Goal: Information Seeking & Learning: Learn about a topic

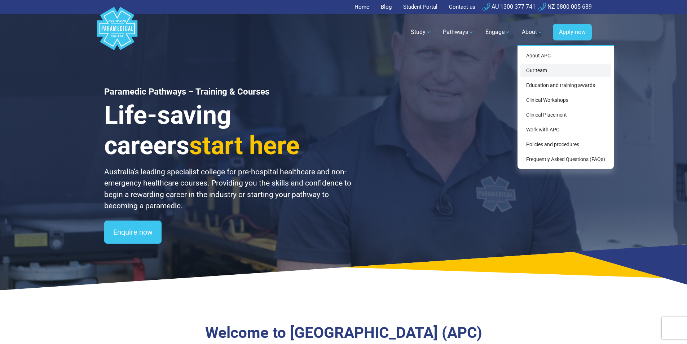
click at [535, 70] on link "Our team" at bounding box center [565, 70] width 91 height 13
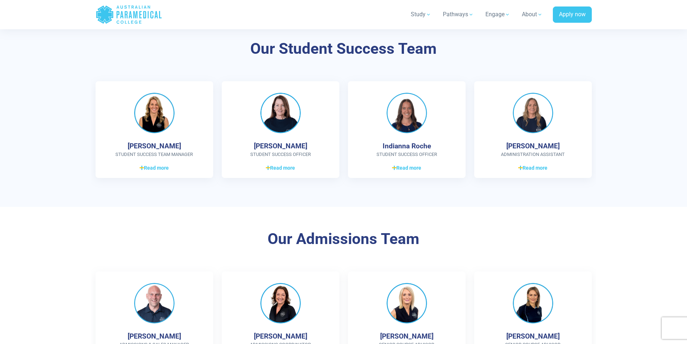
scroll to position [541, 0]
click at [154, 165] on span "Read more" at bounding box center [154, 167] width 29 height 8
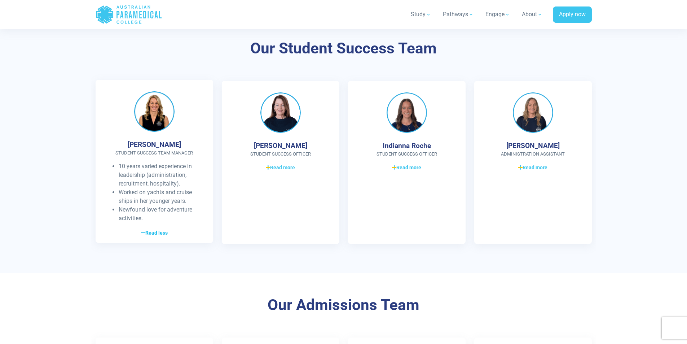
click at [155, 232] on span "Read less" at bounding box center [154, 233] width 27 height 8
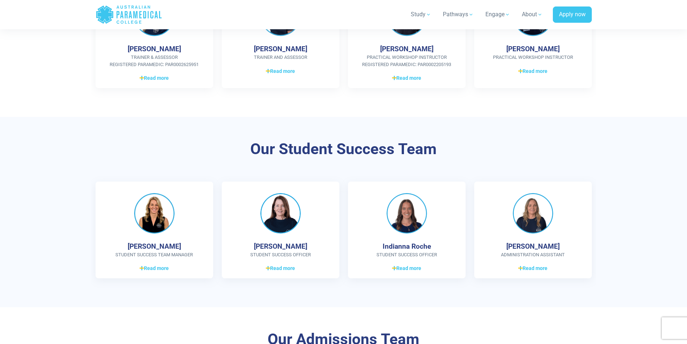
scroll to position [431, 0]
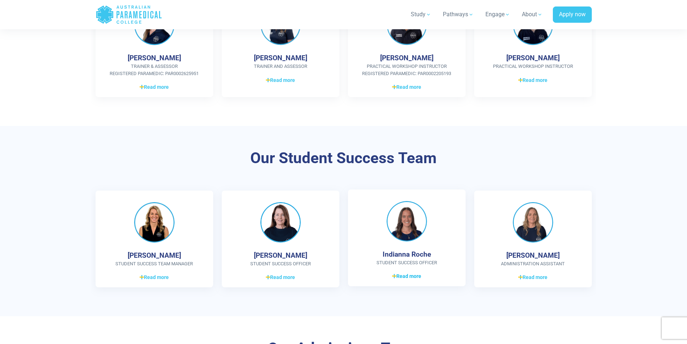
click at [413, 276] on span "Read more" at bounding box center [406, 276] width 29 height 8
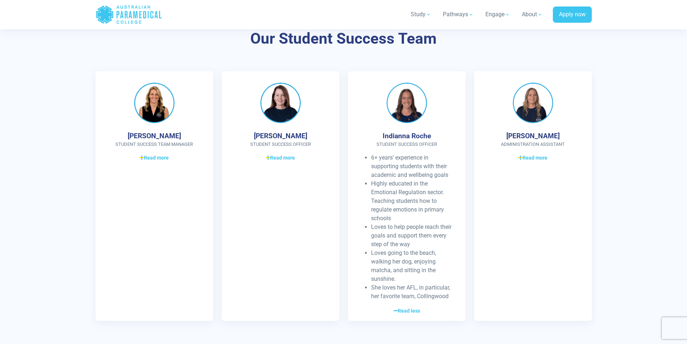
scroll to position [576, 0]
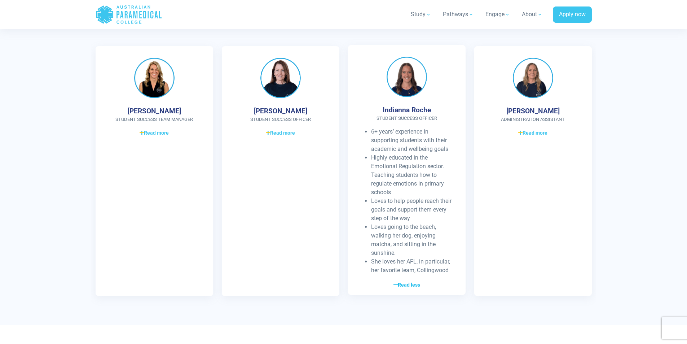
click at [409, 282] on span "Read less" at bounding box center [407, 285] width 27 height 8
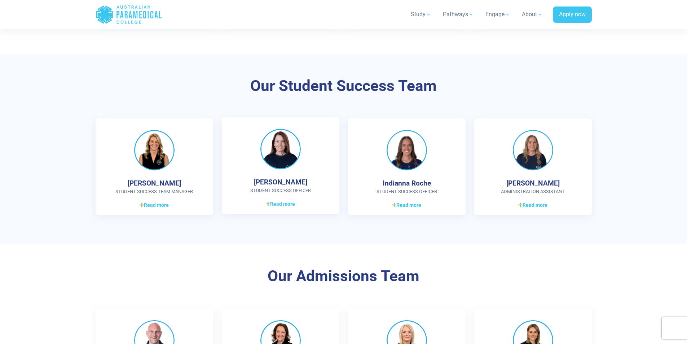
scroll to position [251, 0]
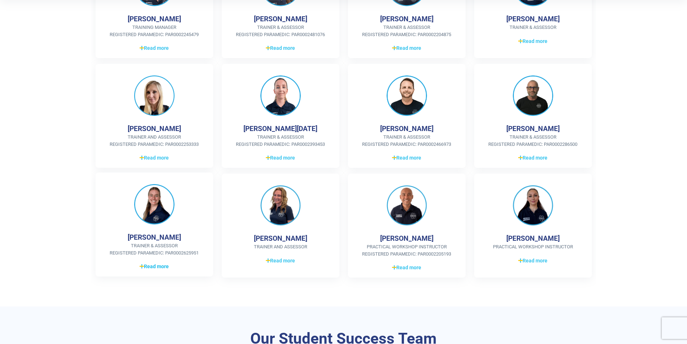
click at [151, 265] on span "Read more" at bounding box center [154, 267] width 29 height 8
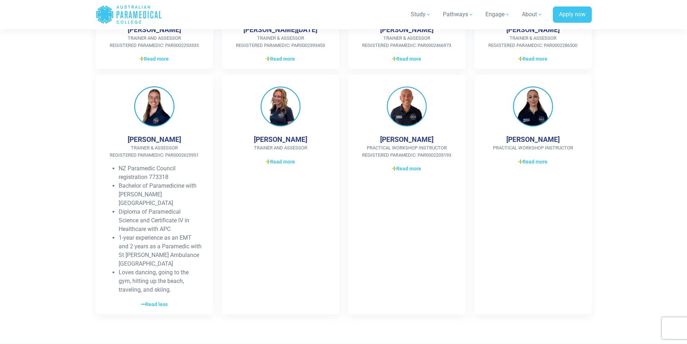
scroll to position [359, 0]
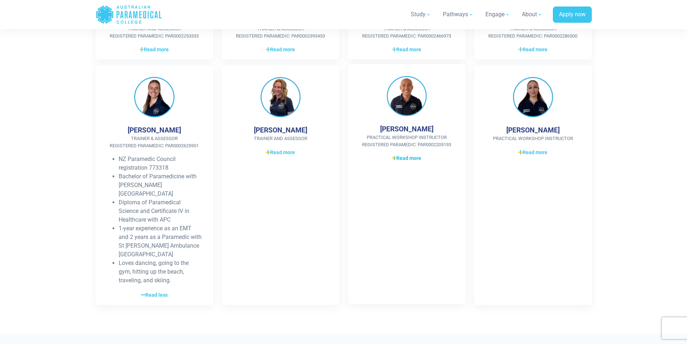
click at [411, 157] on span "Read more" at bounding box center [406, 158] width 29 height 8
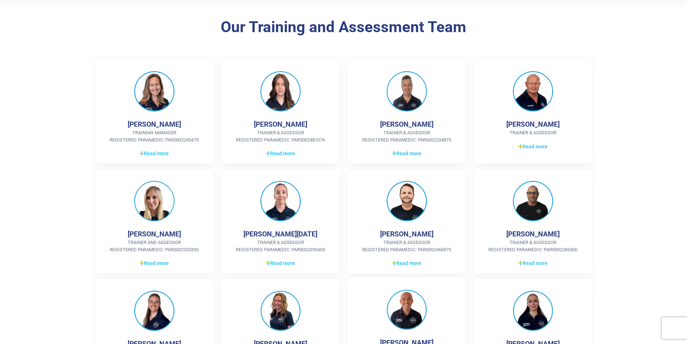
scroll to position [143, 0]
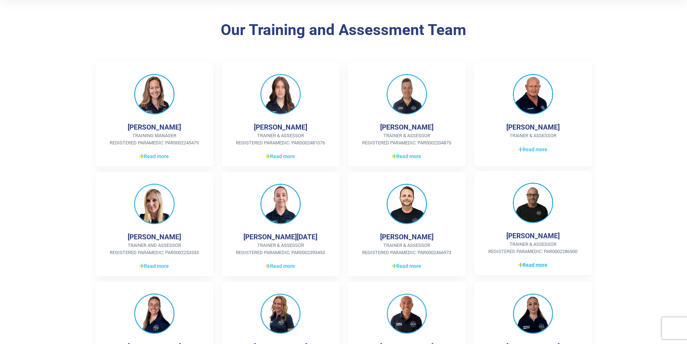
click at [539, 264] on span "Read more" at bounding box center [532, 265] width 29 height 8
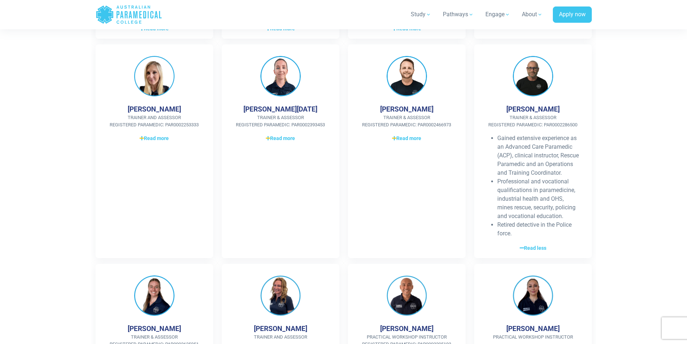
scroll to position [287, 0]
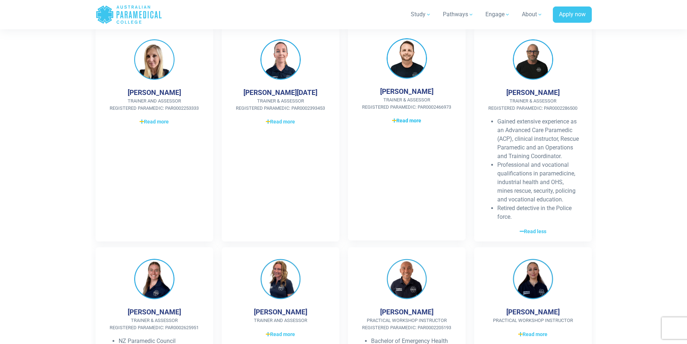
click at [408, 120] on span "Read more" at bounding box center [406, 121] width 29 height 8
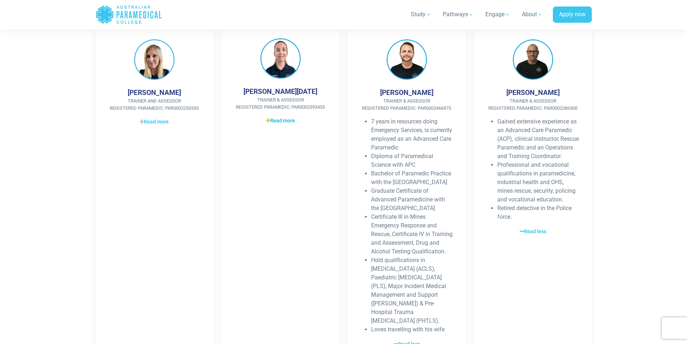
click at [277, 120] on span "Read more" at bounding box center [280, 121] width 29 height 8
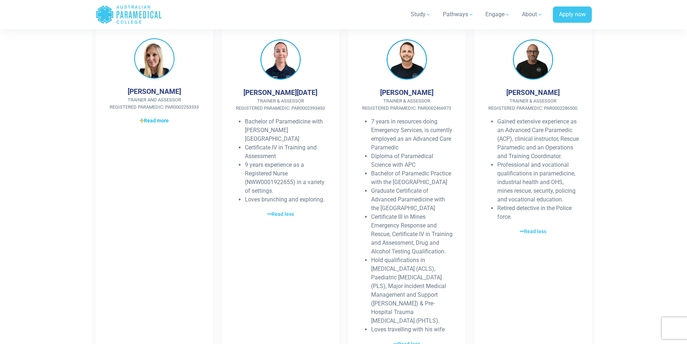
click at [150, 120] on span "Read more" at bounding box center [154, 121] width 29 height 8
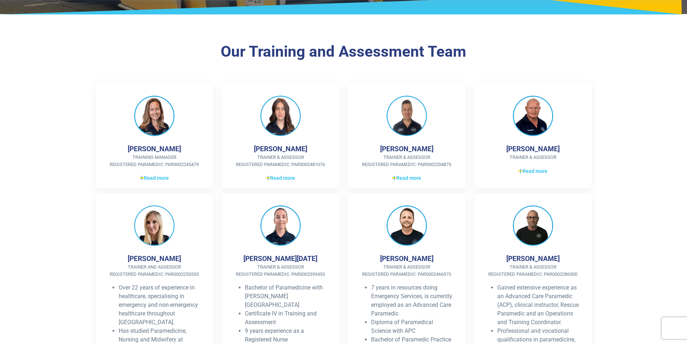
scroll to position [107, 0]
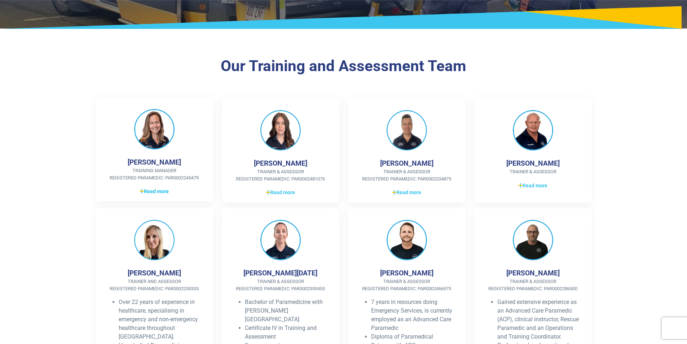
click at [154, 190] on span "Read more" at bounding box center [154, 192] width 29 height 8
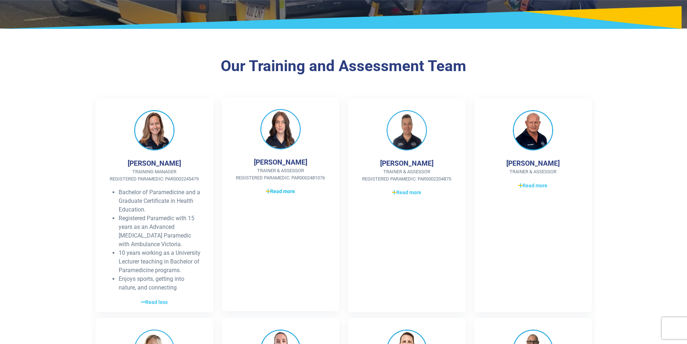
click at [281, 192] on span "Read more" at bounding box center [280, 192] width 29 height 8
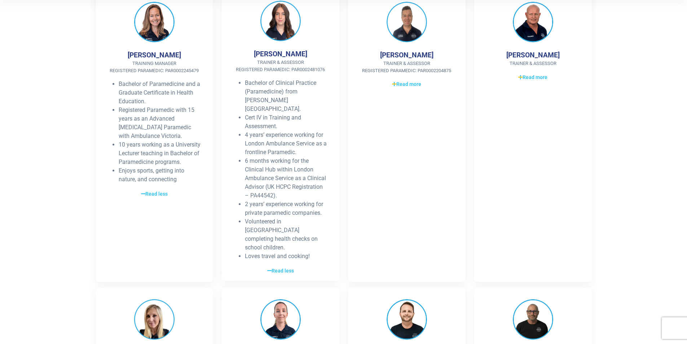
scroll to position [179, 0]
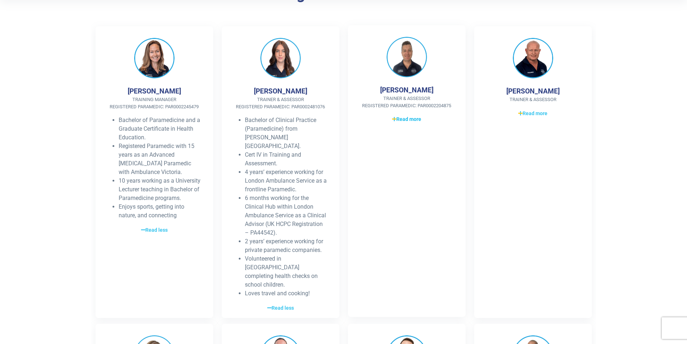
click at [411, 120] on span "Read more" at bounding box center [406, 119] width 29 height 8
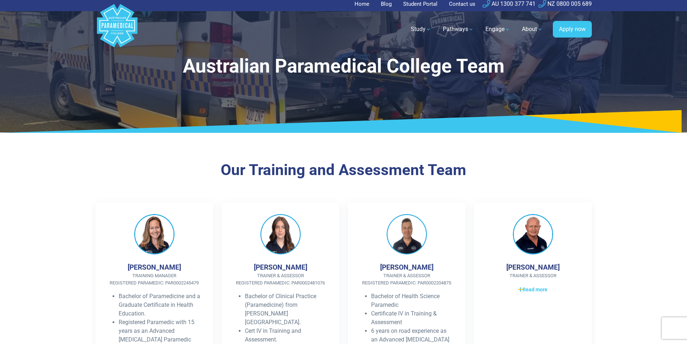
scroll to position [0, 0]
